Goal: Information Seeking & Learning: Learn about a topic

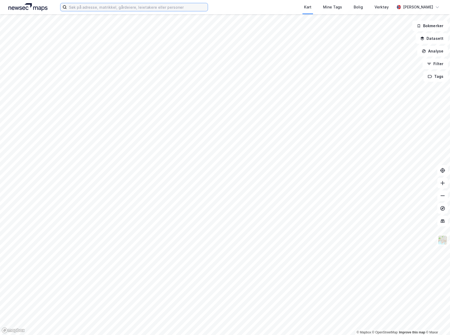
click at [92, 4] on input at bounding box center [137, 7] width 141 height 8
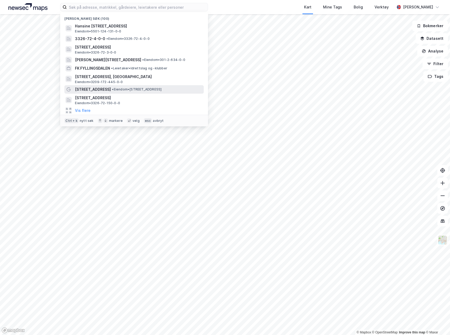
click at [112, 88] on span "• Eiendom • [STREET_ADDRESS]" at bounding box center [137, 89] width 50 height 4
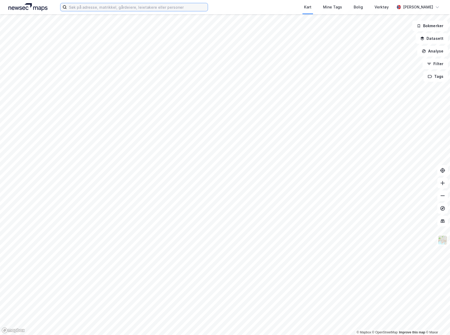
click at [88, 9] on input at bounding box center [137, 7] width 141 height 8
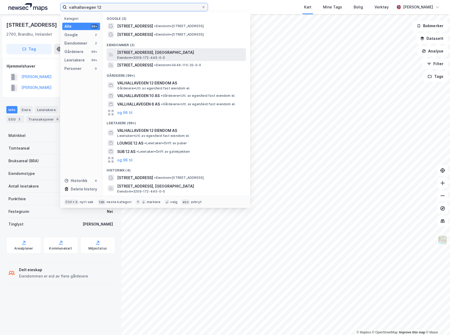
type input "valhallavegen 12"
click at [134, 57] on span "Eiendom • 3209-172-445-0-0" at bounding box center [141, 58] width 48 height 4
